Goal: Task Accomplishment & Management: Manage account settings

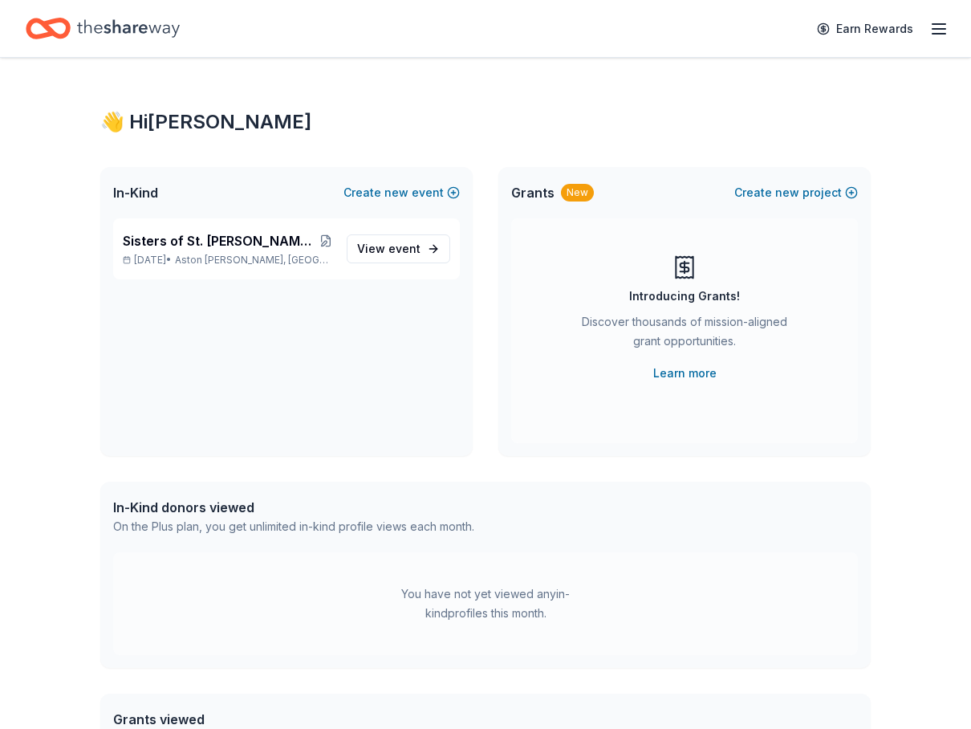
click at [35, 360] on div "👋 Hi [PERSON_NAME] In-Kind Create new event Sisters of St. [PERSON_NAME] 30th A…" at bounding box center [485, 510] width 971 height 905
click at [916, 29] on link "Earn Rewards" at bounding box center [865, 28] width 116 height 29
click at [928, 27] on div "Earn Rewards" at bounding box center [877, 29] width 141 height 38
click at [935, 34] on line "button" at bounding box center [938, 34] width 13 height 0
click at [942, 34] on line "button" at bounding box center [938, 34] width 13 height 0
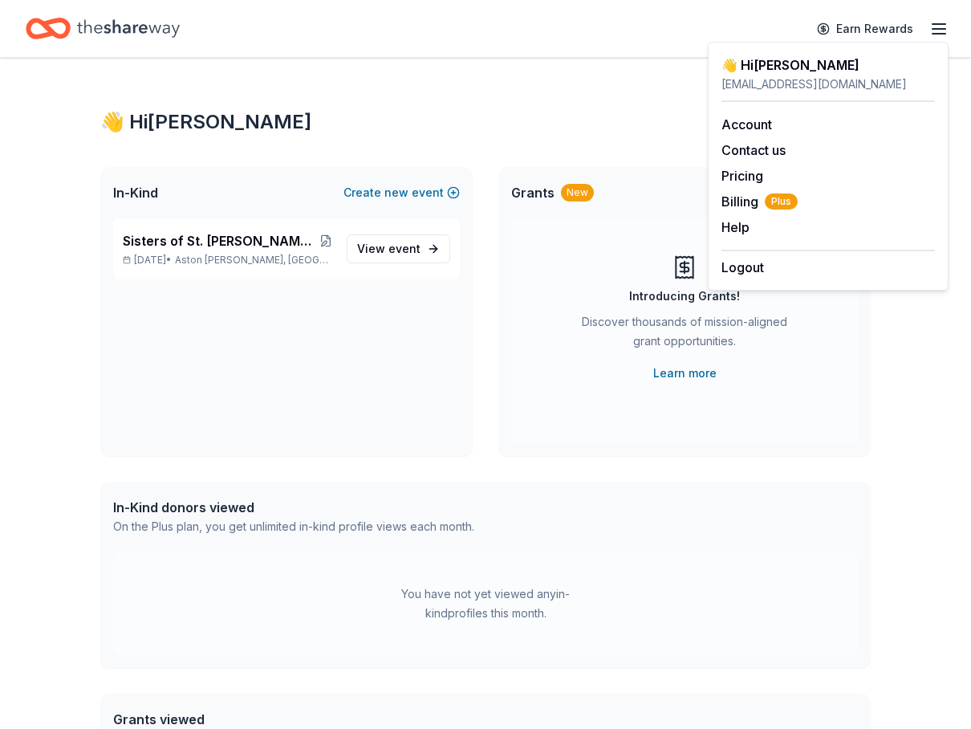
click at [760, 135] on div "Account Contact us Pricing Billing Plus Help Earn rewards" at bounding box center [827, 176] width 213 height 148
click at [758, 120] on link "Account" at bounding box center [746, 124] width 51 height 16
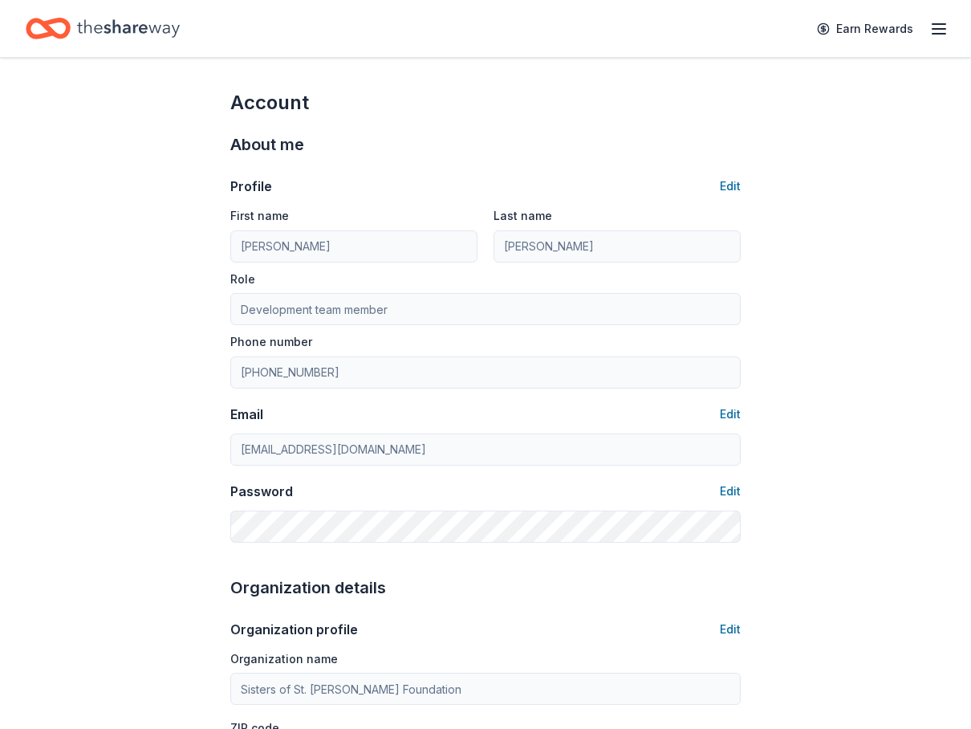
click at [938, 22] on icon "button" at bounding box center [938, 28] width 19 height 19
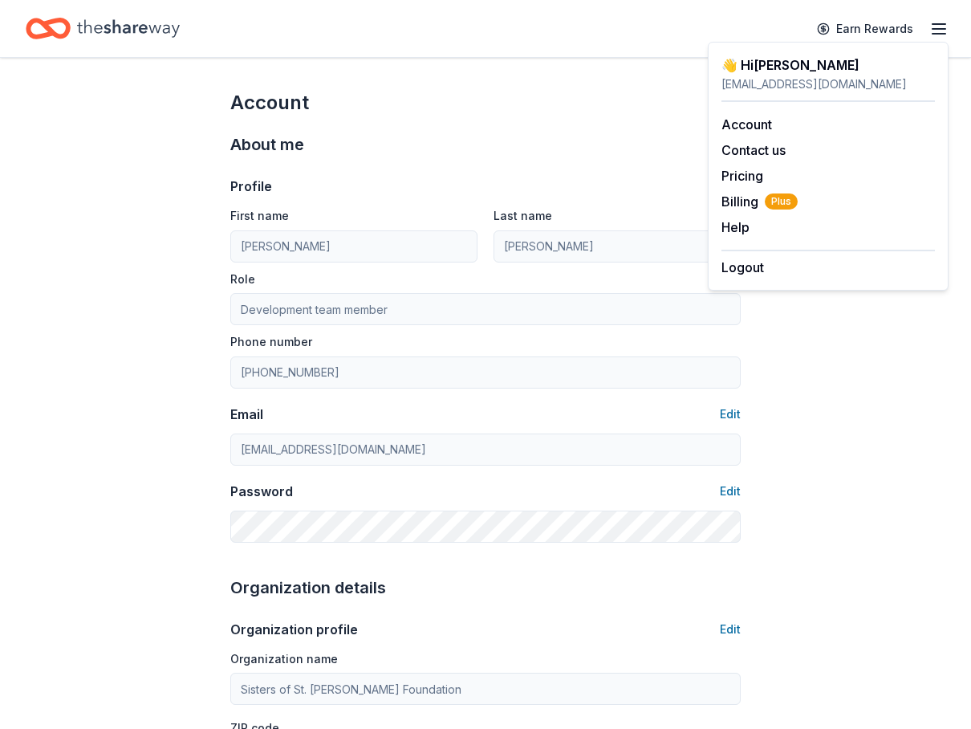
click at [753, 190] on div "Account Contact us Pricing Billing Plus Help Earn rewards" at bounding box center [827, 176] width 213 height 148
click at [753, 195] on span "Billing Plus" at bounding box center [759, 201] width 76 height 19
